Goal: Task Accomplishment & Management: Manage account settings

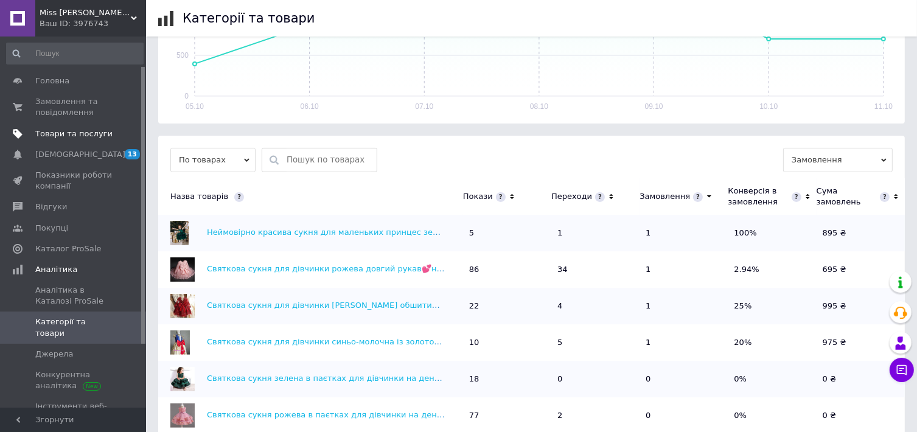
scroll to position [318, 0]
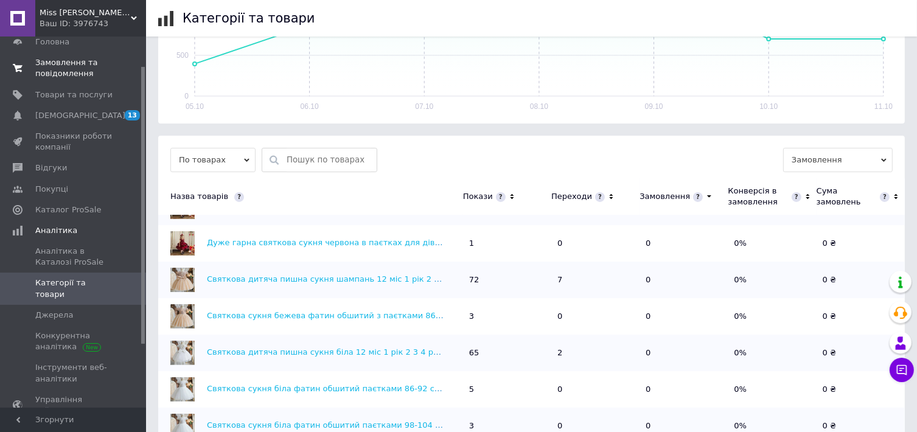
click at [62, 76] on span "Замовлення та повідомлення" at bounding box center [73, 68] width 77 height 22
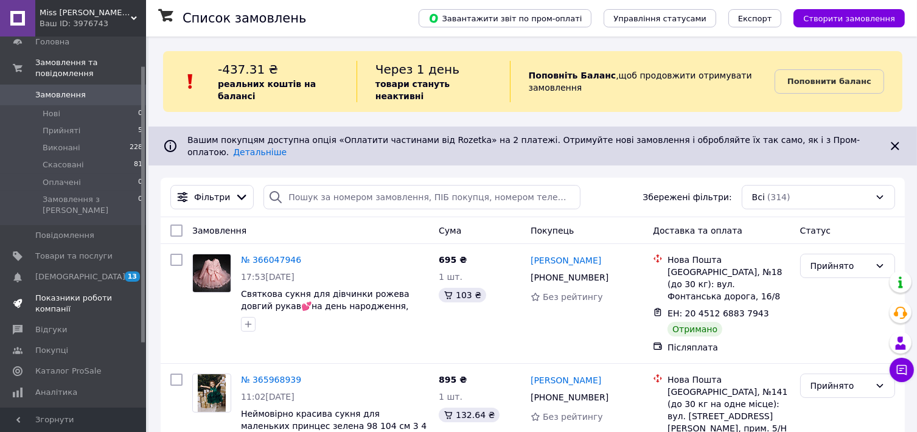
click at [68, 293] on span "Показники роботи компанії" at bounding box center [73, 304] width 77 height 22
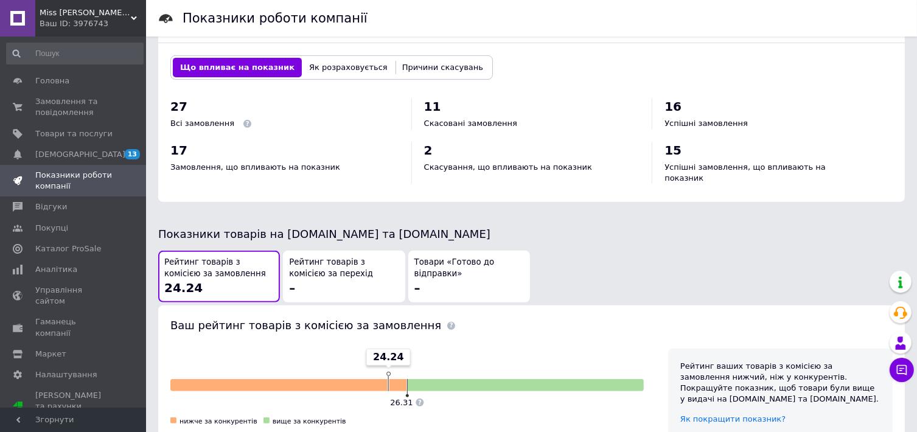
scroll to position [482, 0]
click at [68, 132] on span "Товари та послуги" at bounding box center [73, 133] width 77 height 11
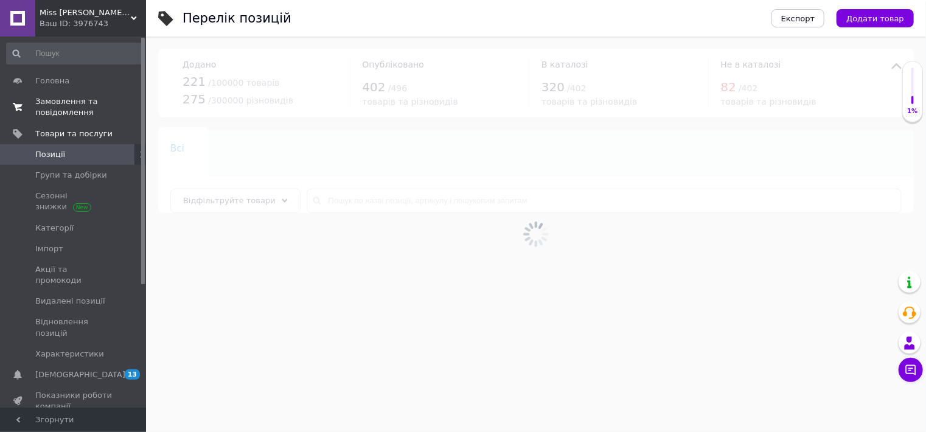
click at [68, 111] on span "Замовлення та повідомлення" at bounding box center [73, 107] width 77 height 22
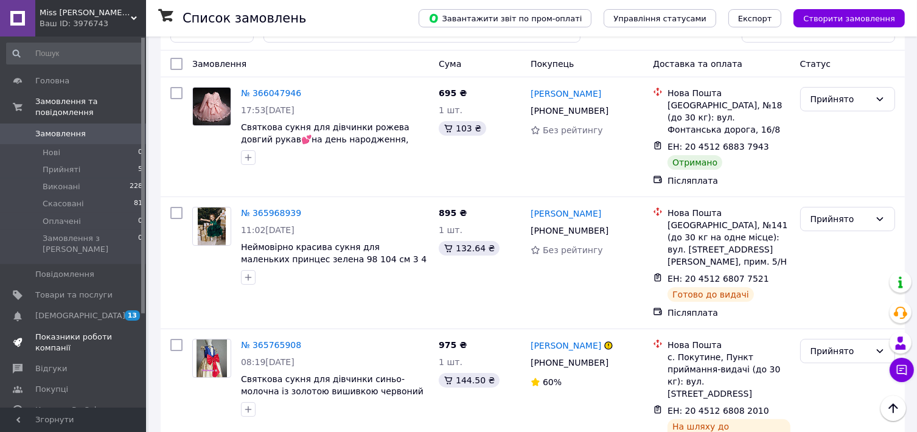
scroll to position [15, 0]
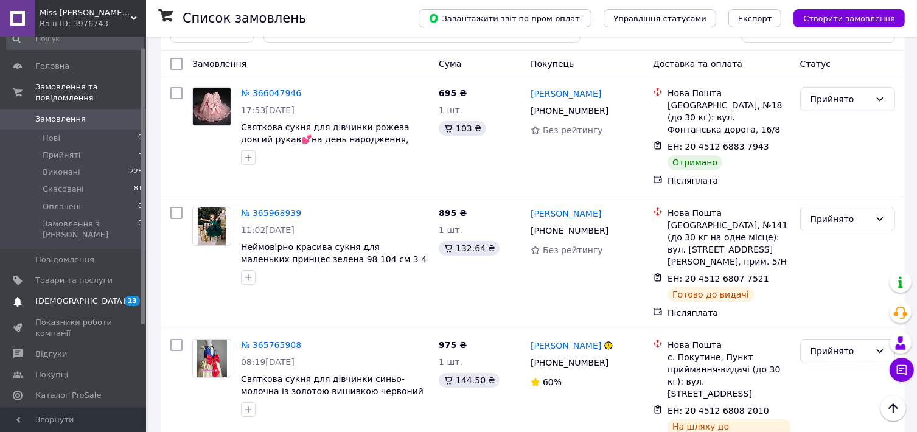
click at [84, 291] on link "Сповіщення 13 0" at bounding box center [75, 301] width 150 height 21
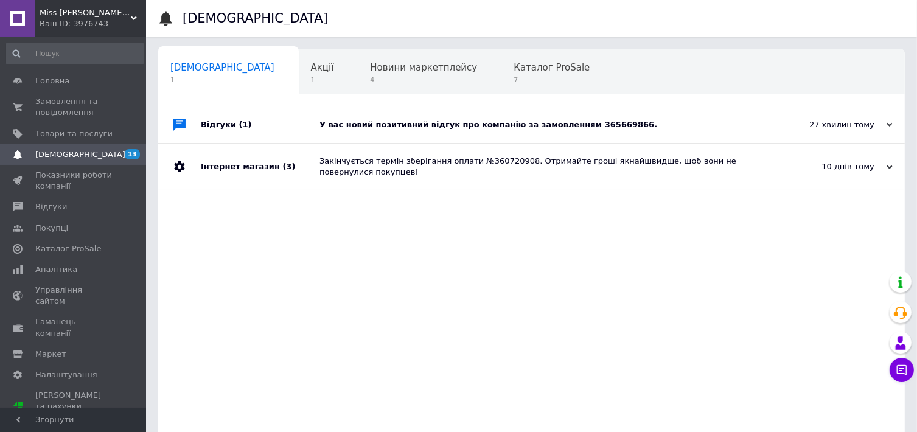
click at [500, 120] on div "У вас новий позитивний відгук про компанію за замовленням 365669866." at bounding box center [546, 124] width 452 height 11
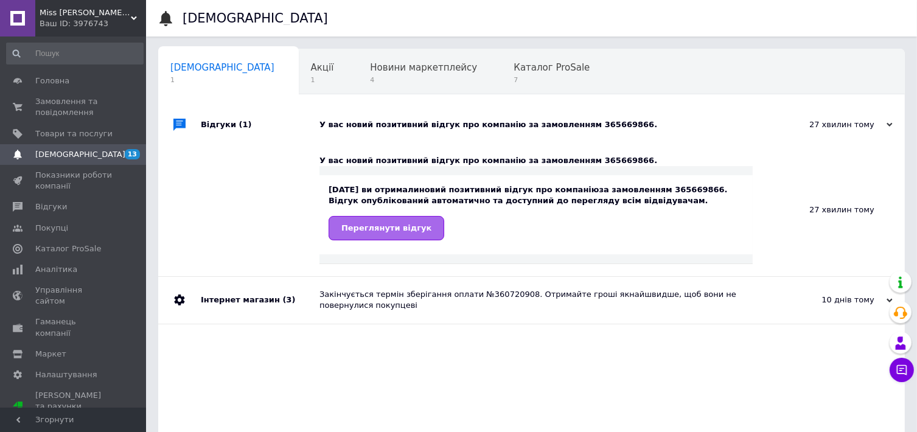
click at [372, 229] on span "Переглянути відгук" at bounding box center [386, 227] width 90 height 9
click at [311, 65] on span "Акції" at bounding box center [322, 67] width 23 height 11
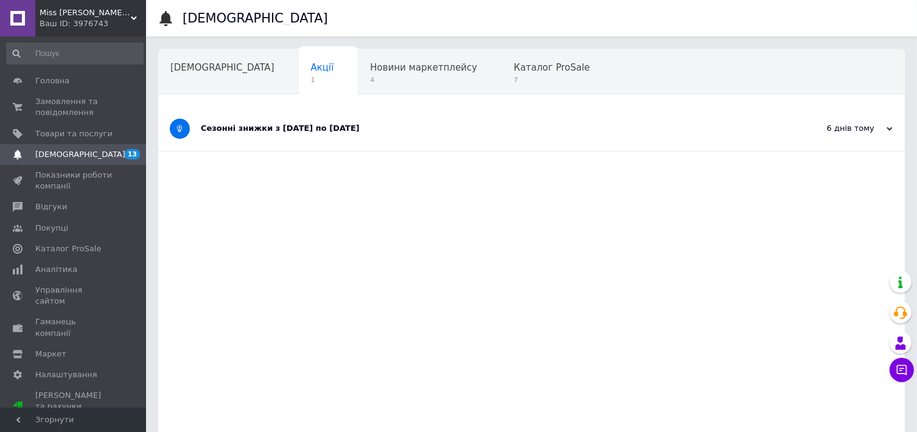
click at [363, 132] on div "Сезонні знижки з [DATE] по [DATE]" at bounding box center [486, 128] width 570 height 11
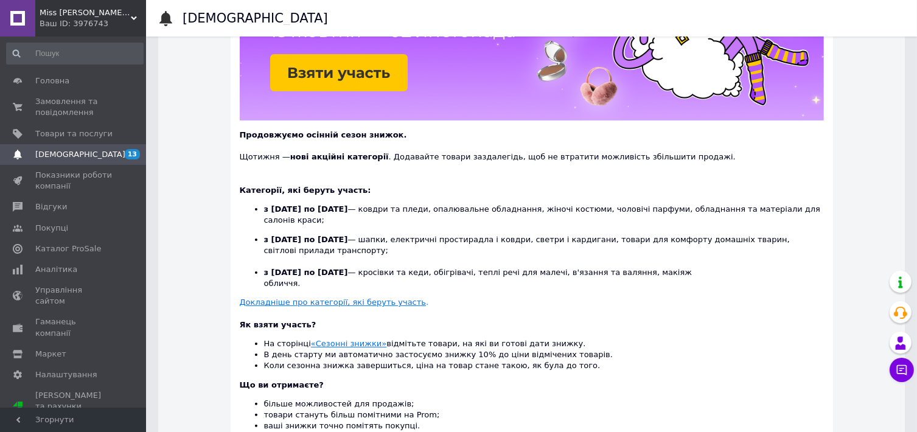
scroll to position [202, 0]
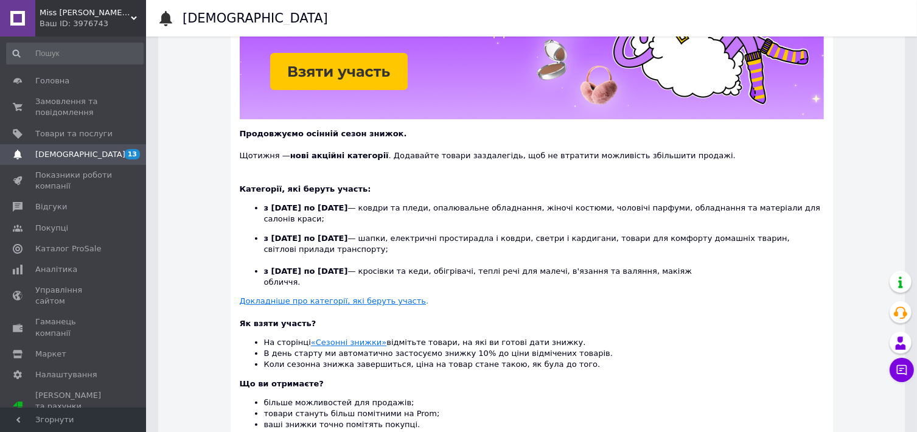
click at [368, 68] on img at bounding box center [532, 43] width 584 height 152
